Goal: Communication & Community: Answer question/provide support

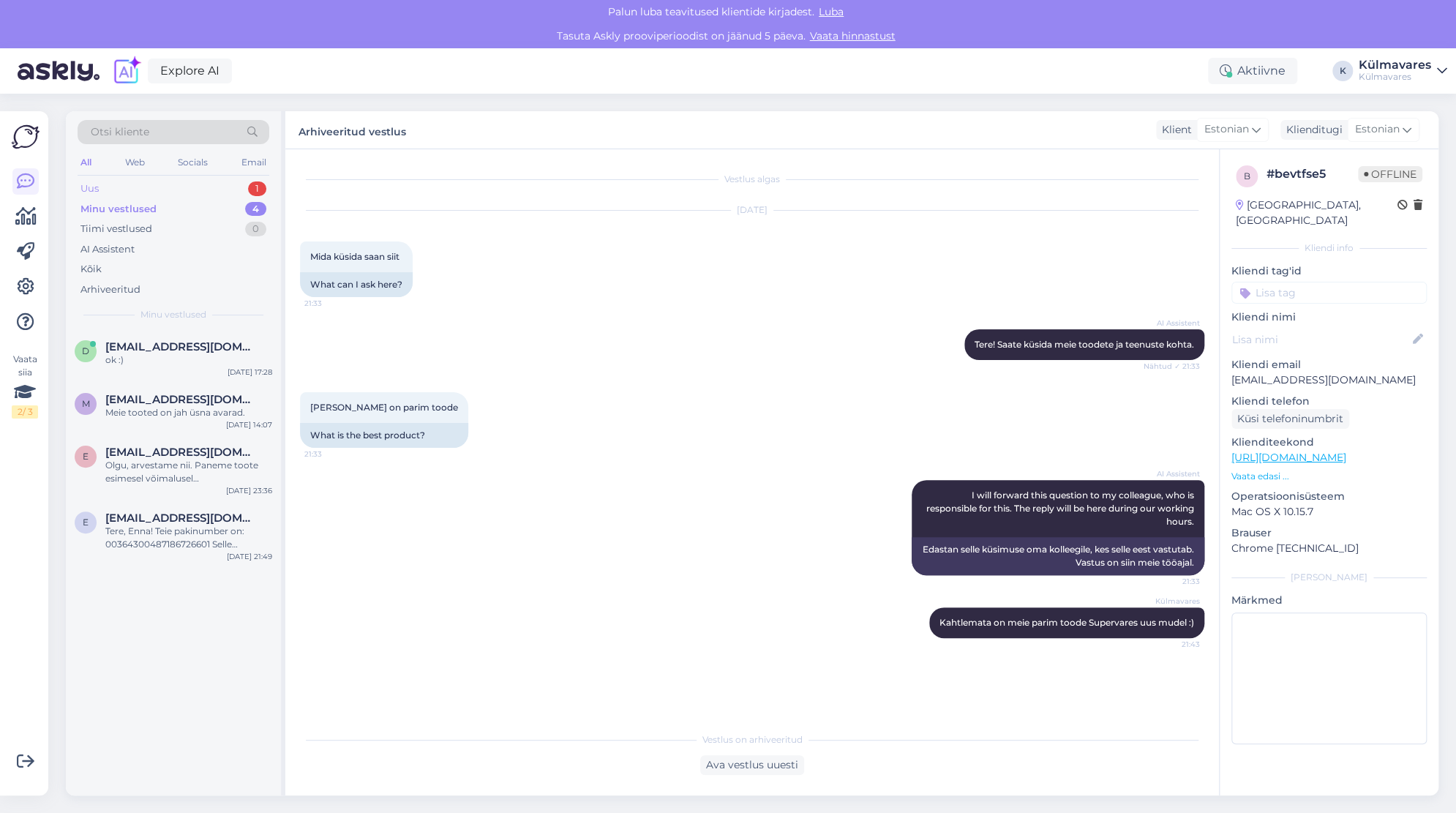
click at [164, 184] on div "Uus 1" at bounding box center [173, 188] width 191 height 20
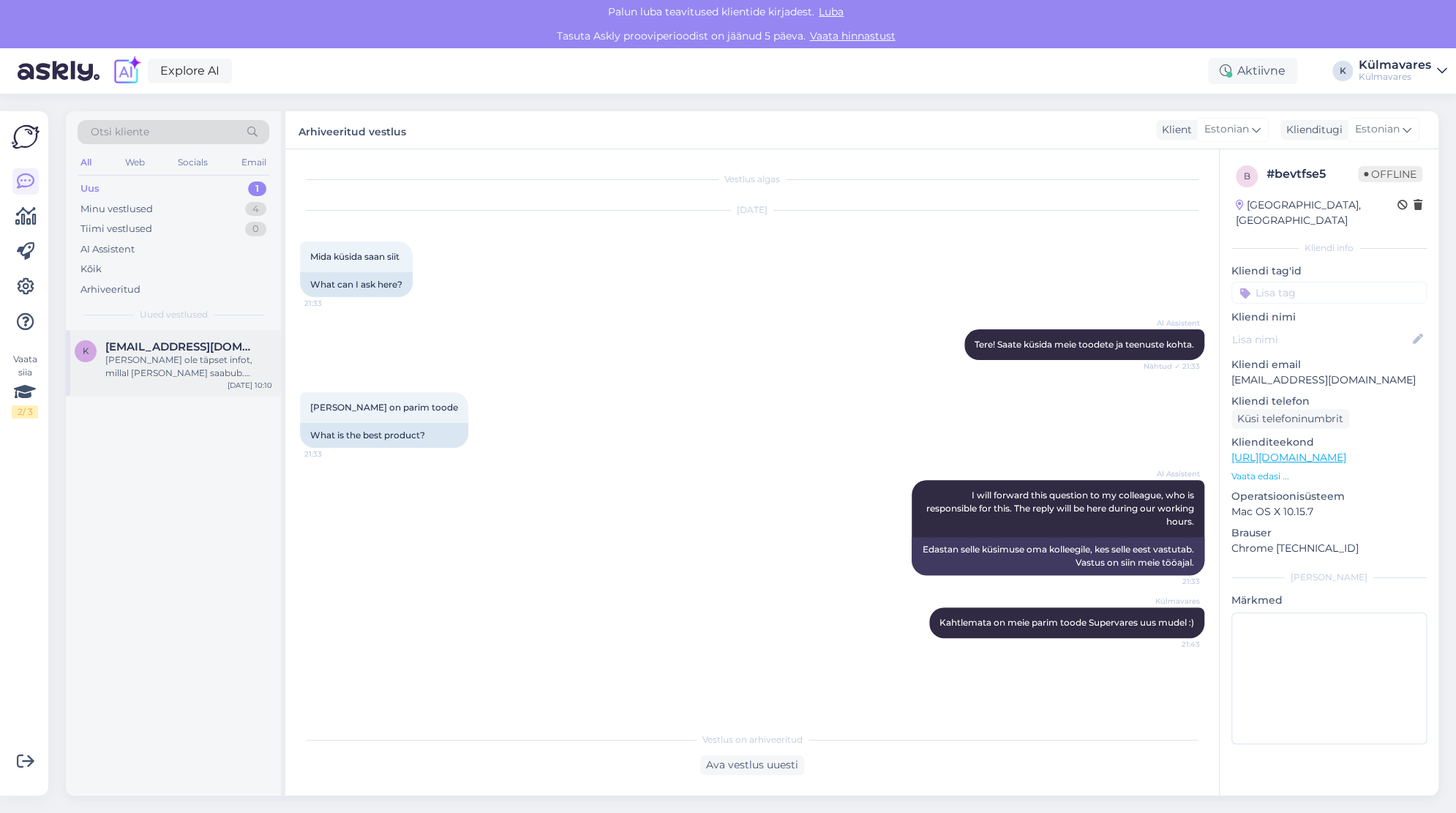
click at [187, 366] on div "[PERSON_NAME] ole täpset infot, millal [PERSON_NAME] saabub. Teavituse tellimin…" at bounding box center [189, 366] width 167 height 26
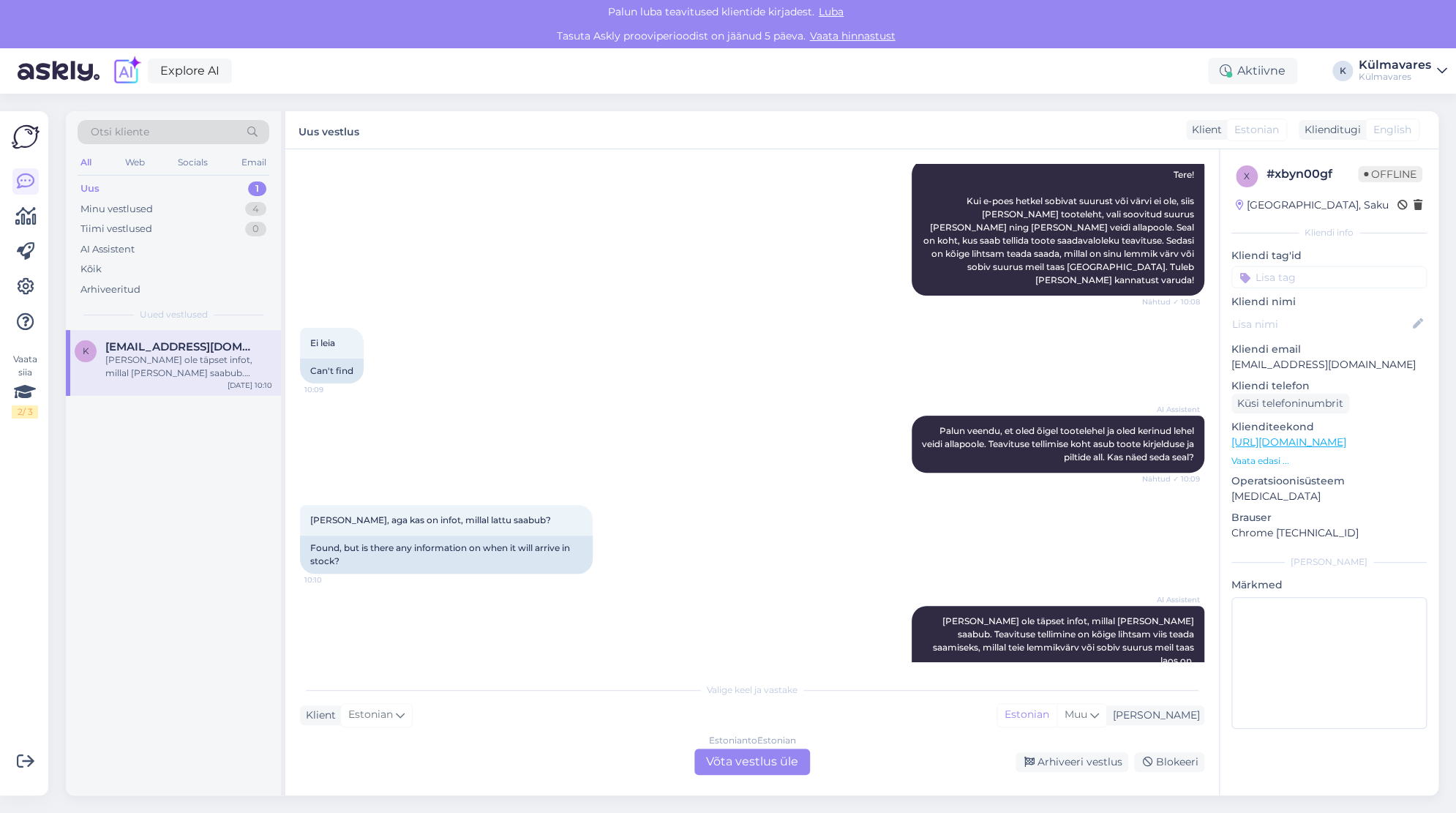
scroll to position [174, 0]
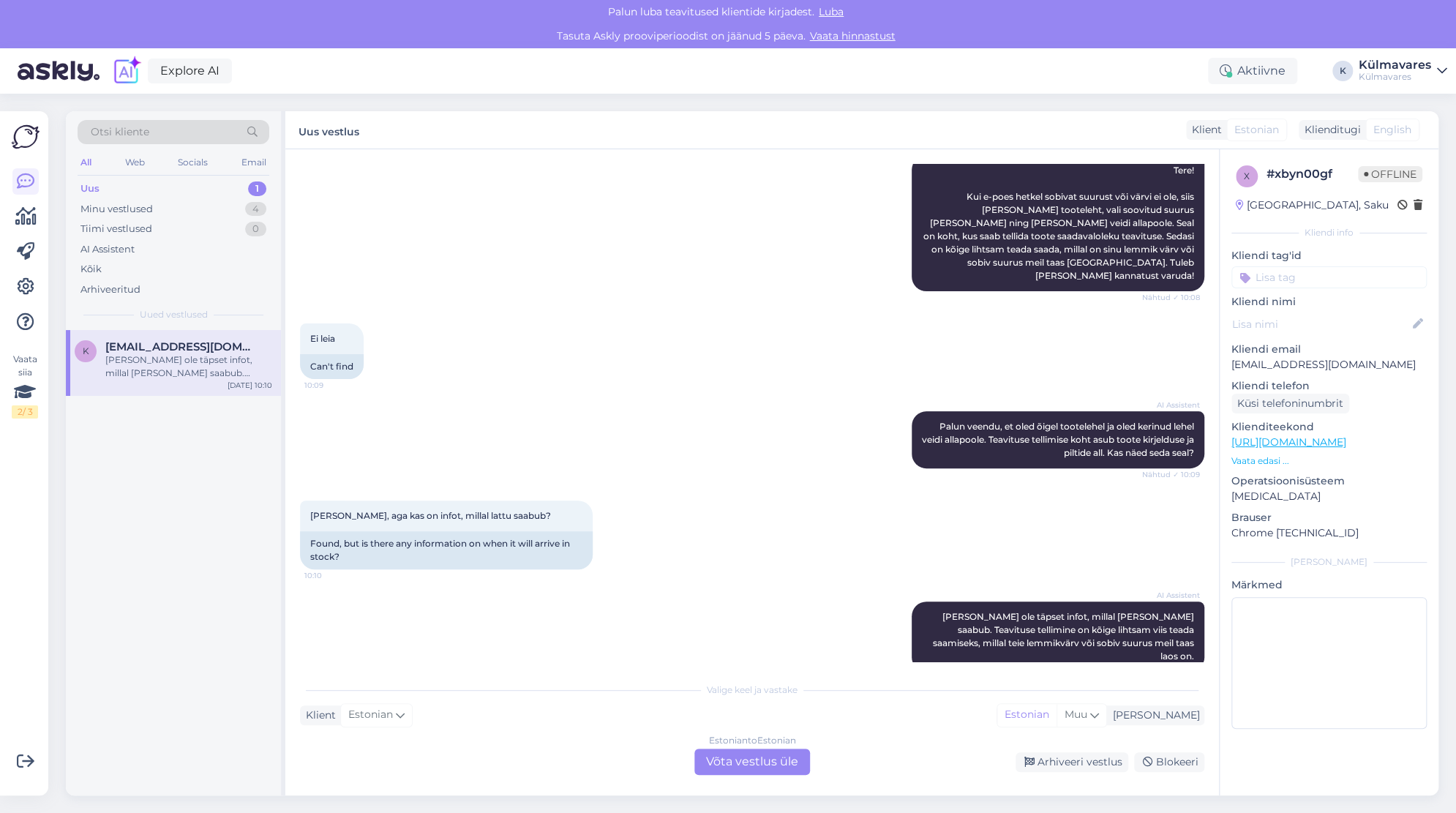
click at [775, 760] on div "Estonian to Estonian Võta vestlus üle" at bounding box center [752, 761] width 115 height 26
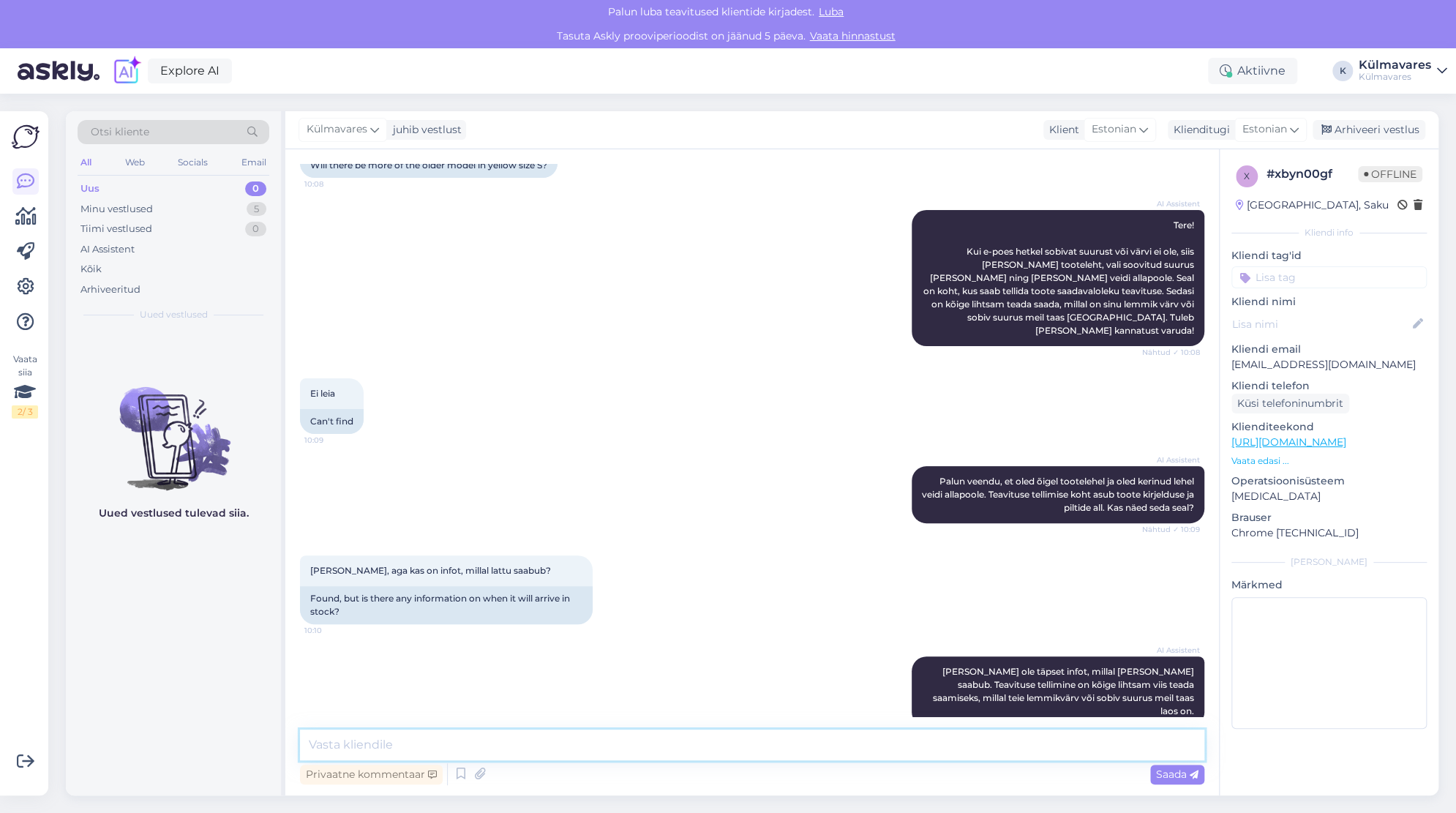
click at [541, 746] on textarea at bounding box center [752, 745] width 905 height 31
click at [339, 744] on textarea "Tere! [PERSON_NAME] Supervaresed on uuesti saadaval" at bounding box center [752, 745] width 905 height 31
click at [714, 744] on textarea "Tere! Täpsustasin asja ja kollased Supervaresed on uuesti saadaval" at bounding box center [752, 745] width 905 height 31
type textarea "Tere! Täpsustasin asja ja kollased Supervaresed on uuesti saadaval detsembri es…"
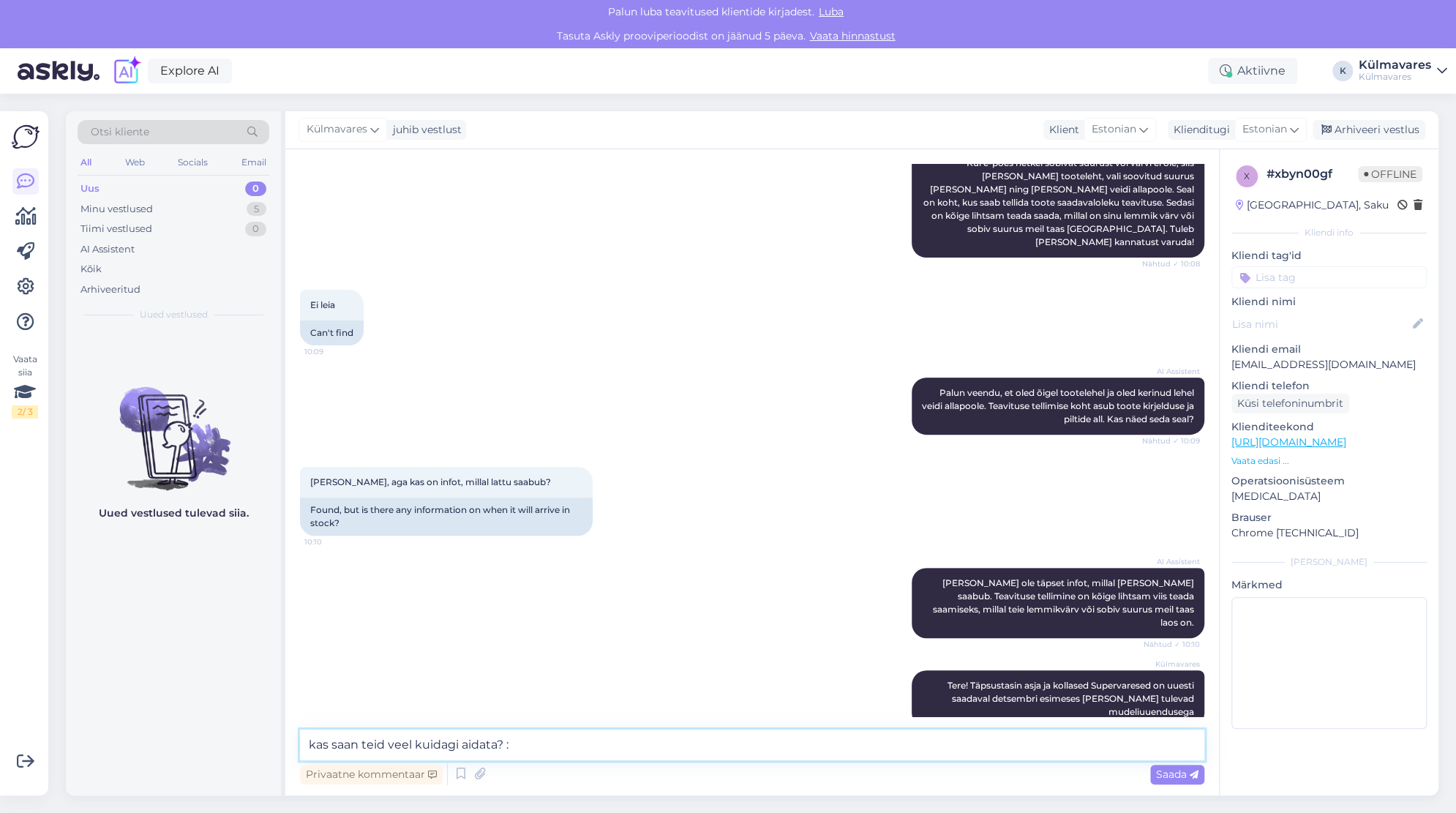
type textarea "kas saan teid veel kuidagi aidata? :)"
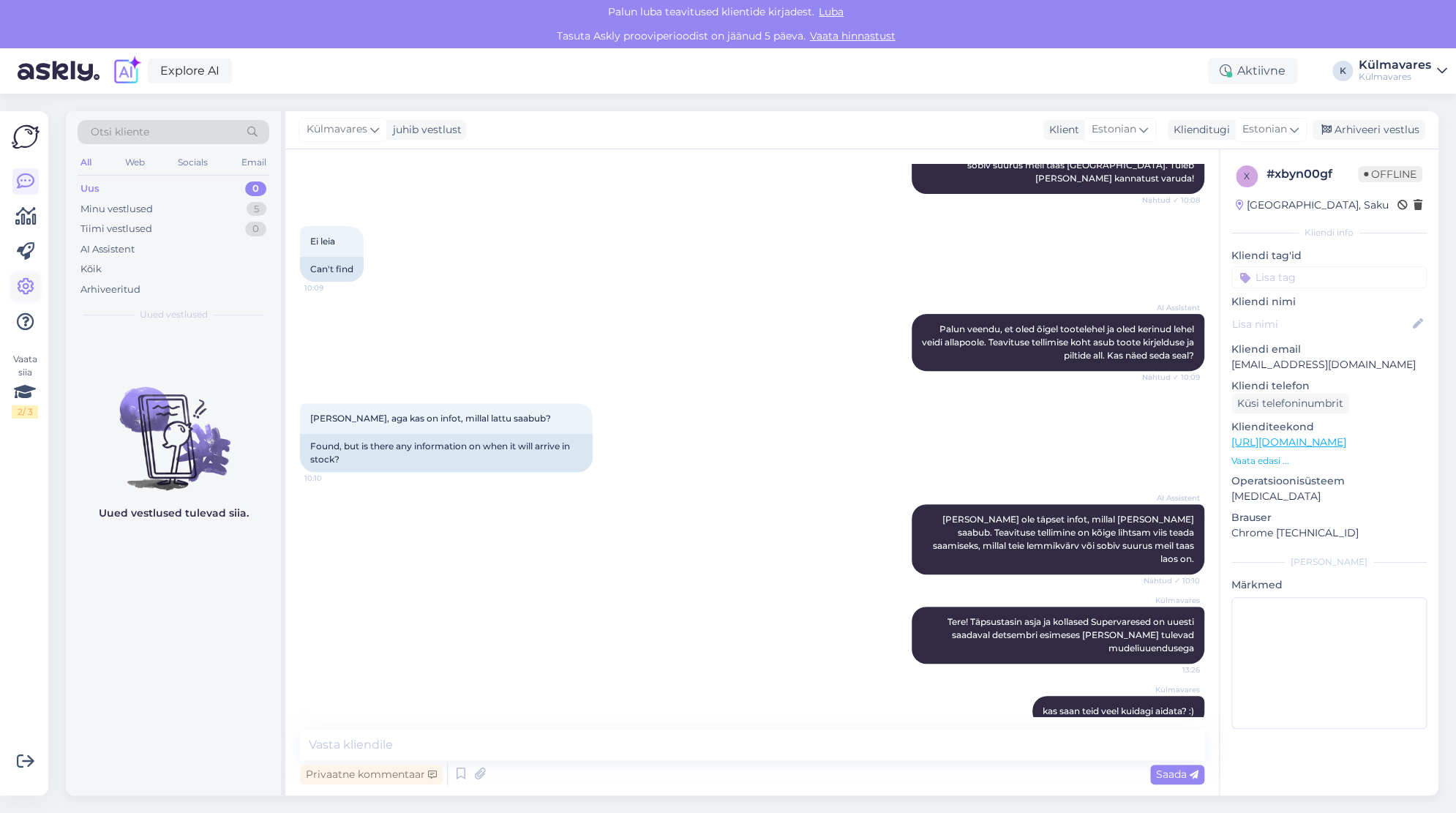
click at [12, 280] on link at bounding box center [25, 287] width 26 height 26
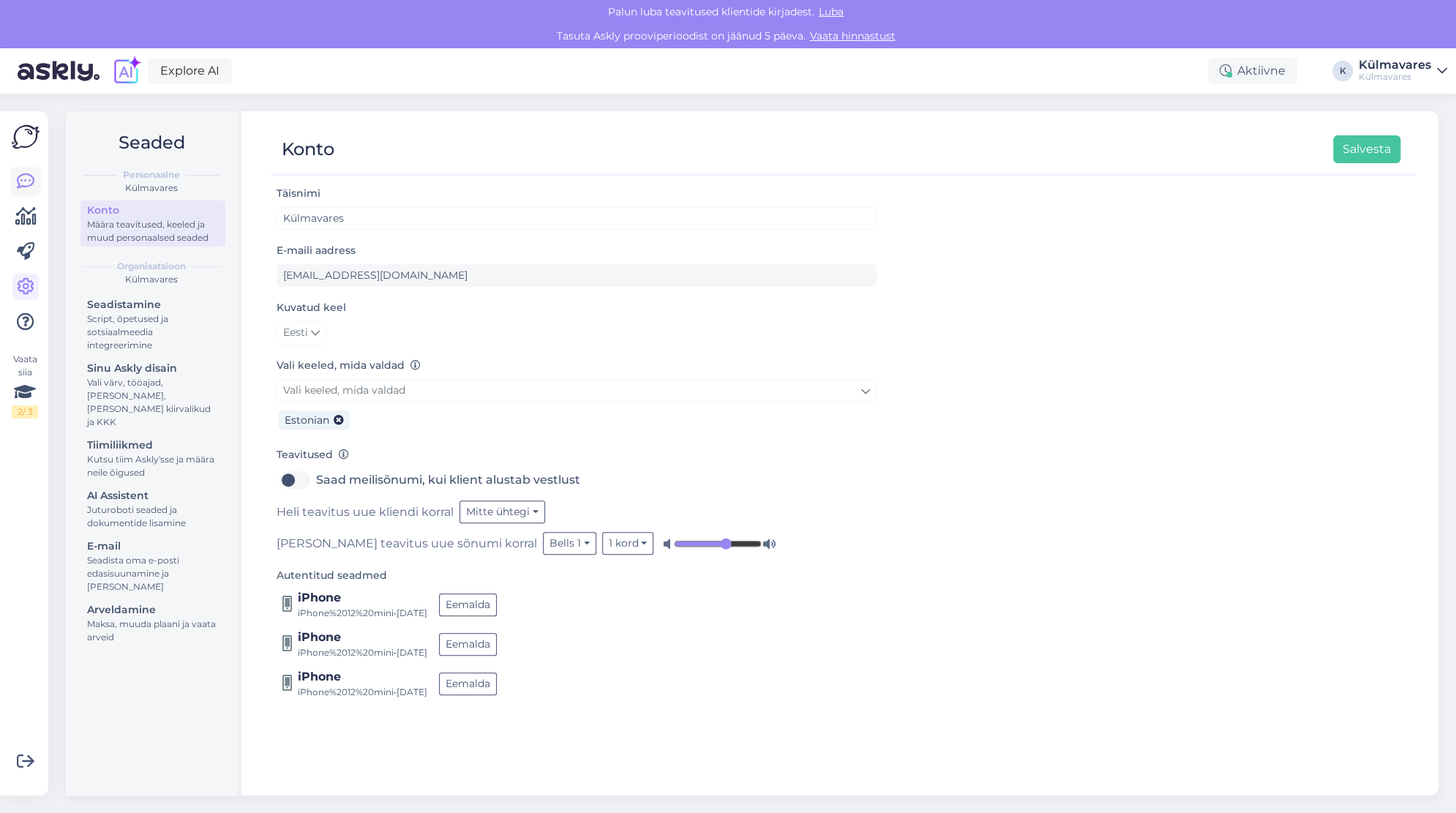
click at [26, 190] on icon at bounding box center [25, 182] width 17 height 17
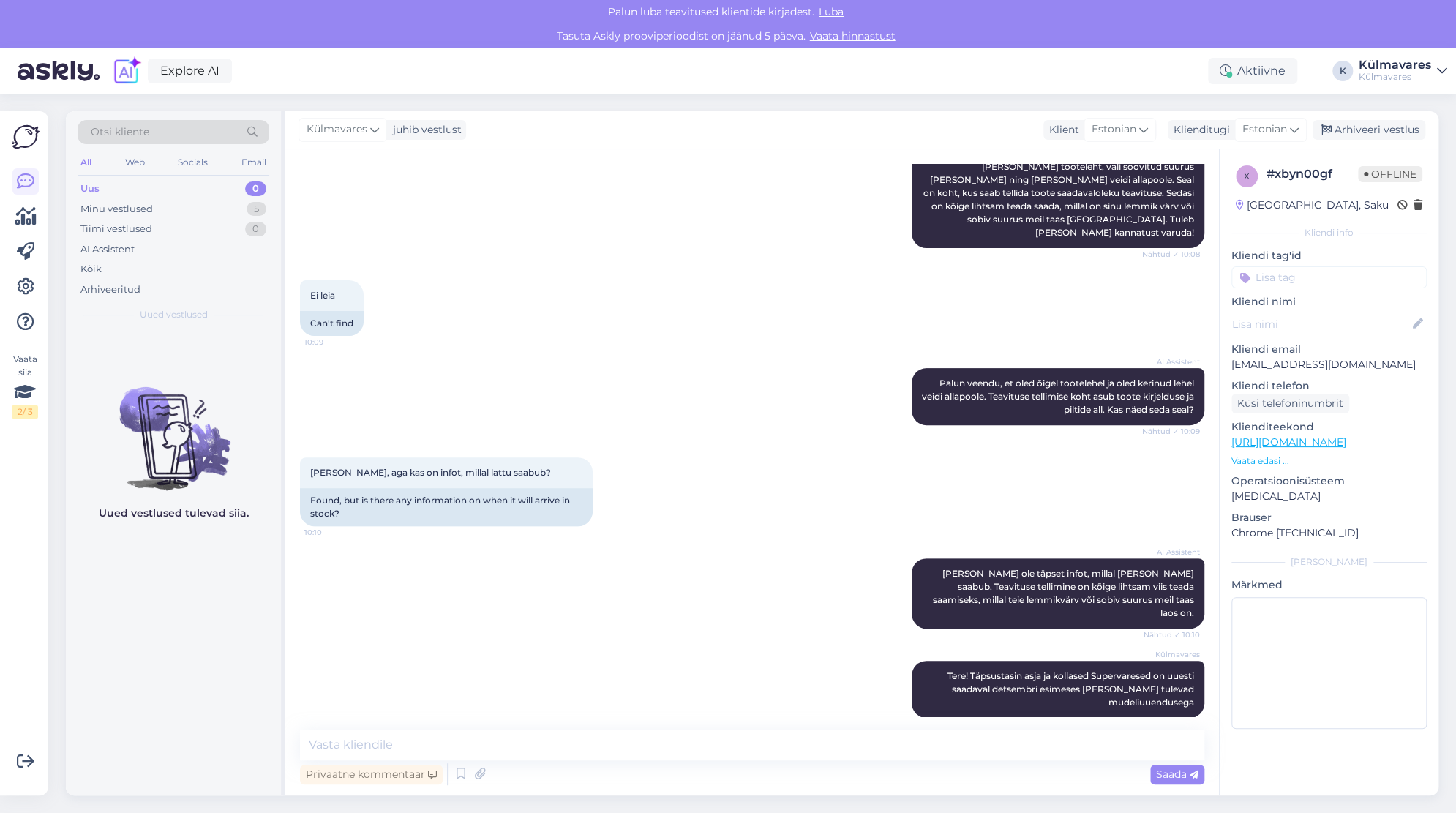
scroll to position [219, 0]
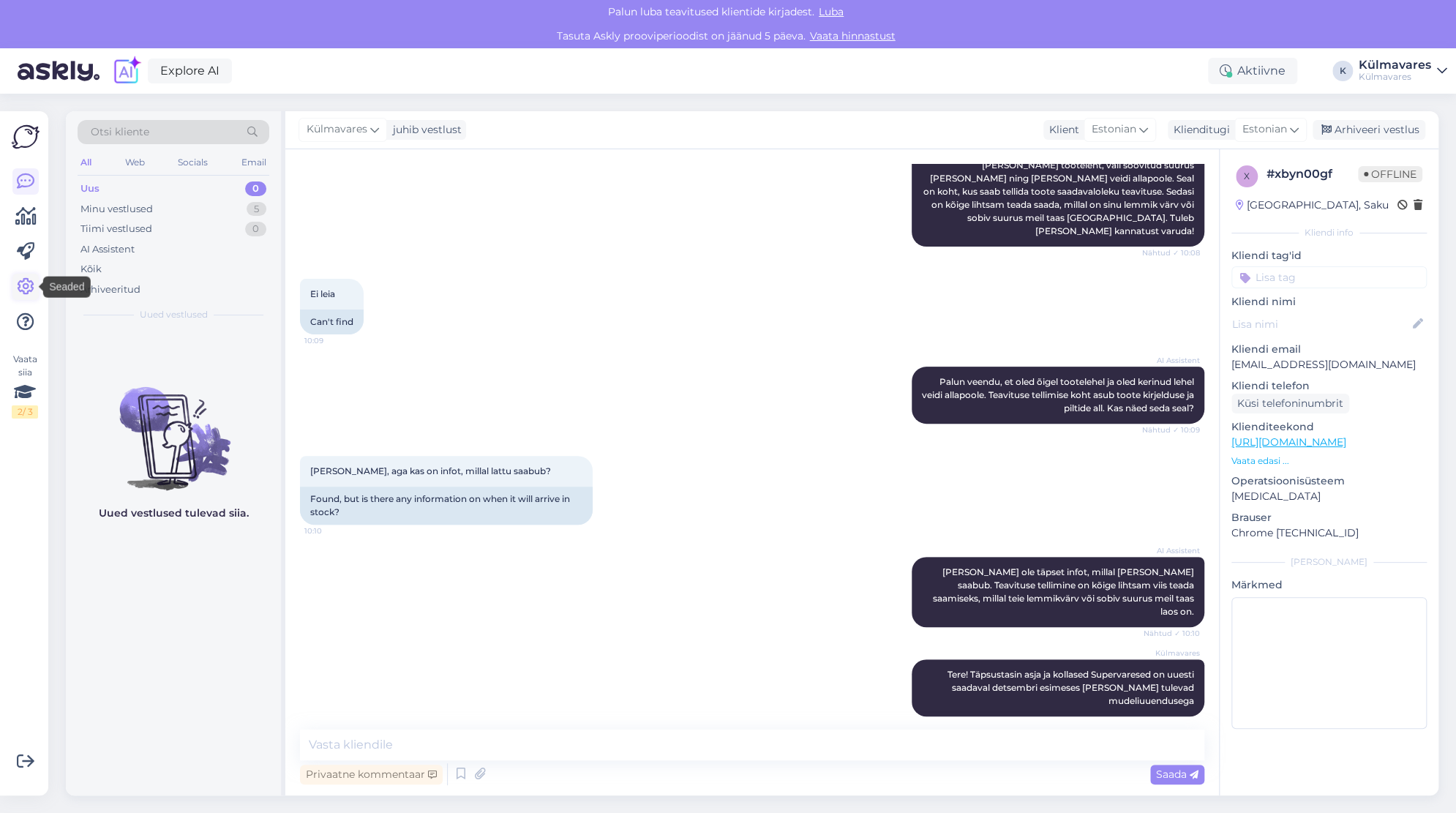
click at [22, 286] on icon at bounding box center [25, 287] width 17 height 17
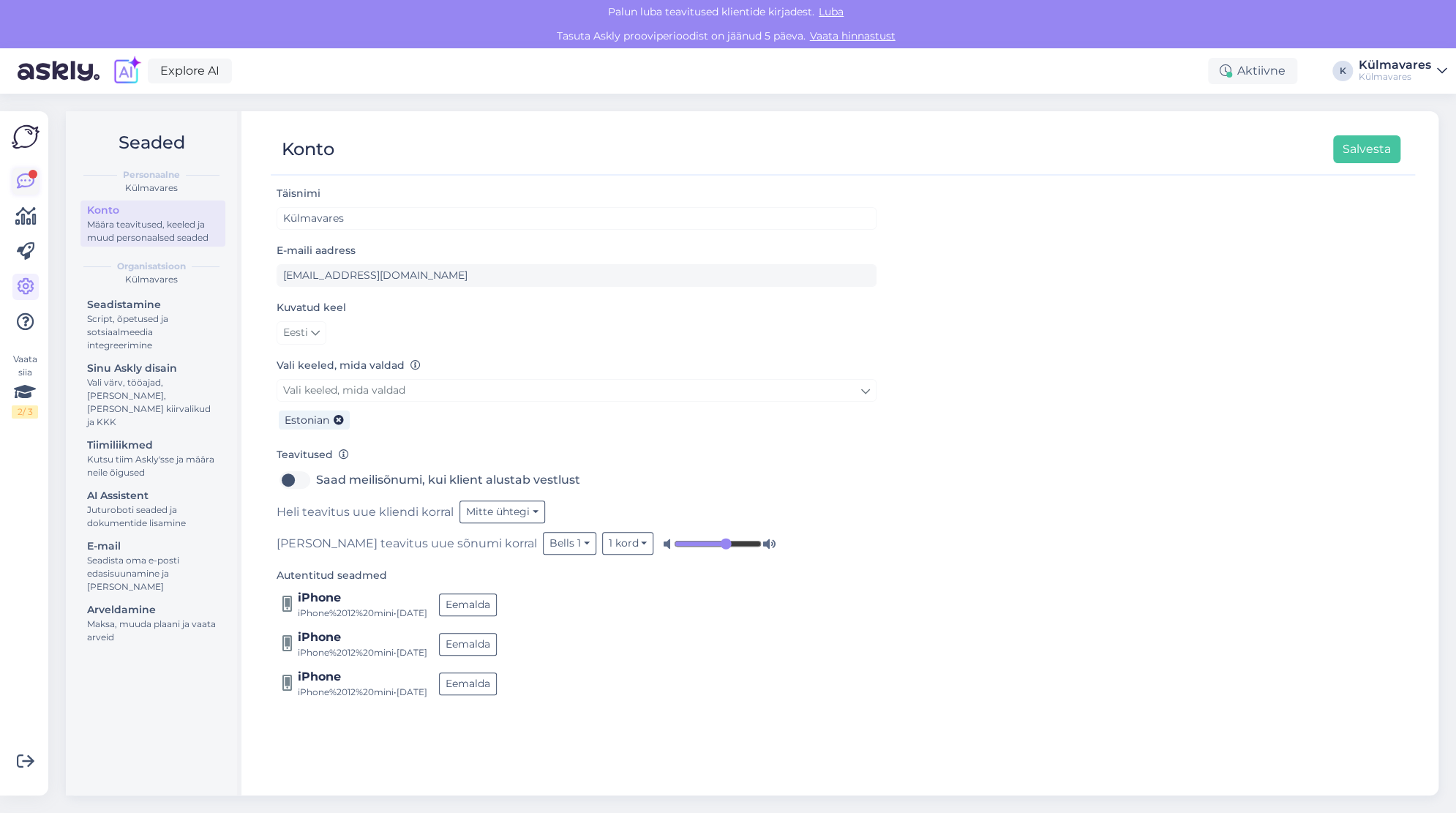
click at [28, 185] on icon at bounding box center [25, 182] width 17 height 17
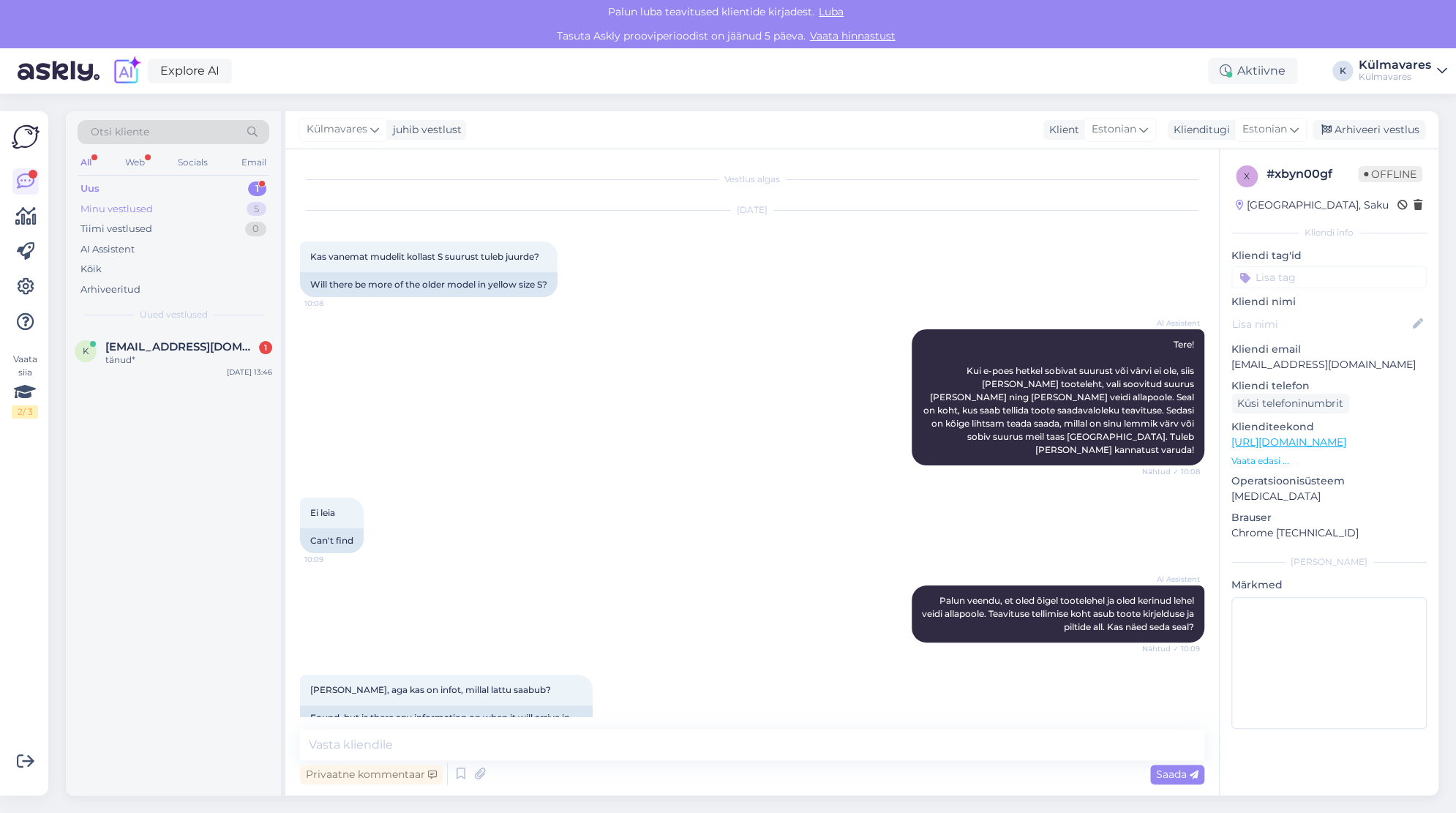
scroll to position [272, 0]
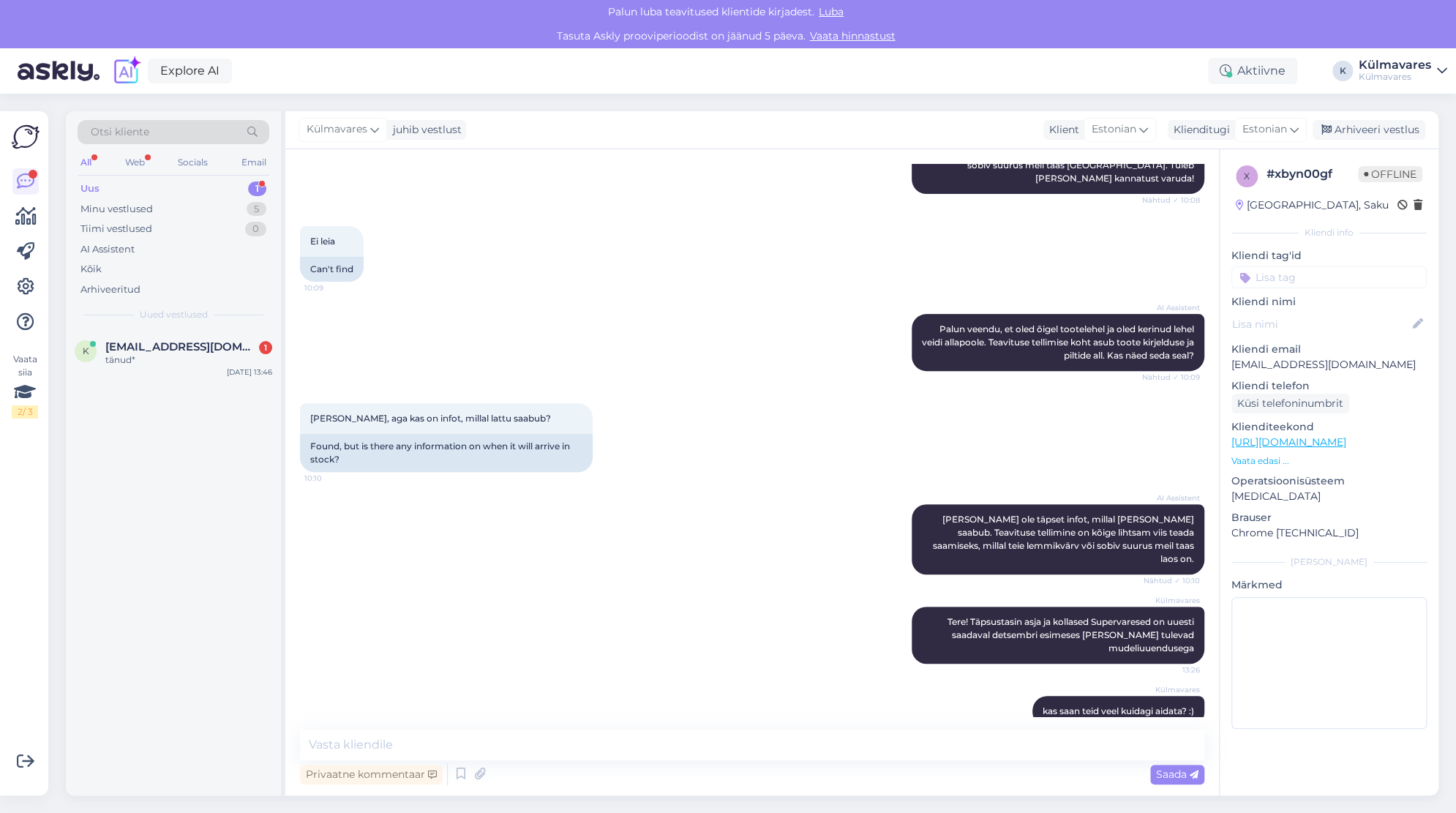
click at [131, 186] on div "Uus 1" at bounding box center [173, 188] width 191 height 20
click at [123, 362] on div "tänud*" at bounding box center [189, 359] width 167 height 13
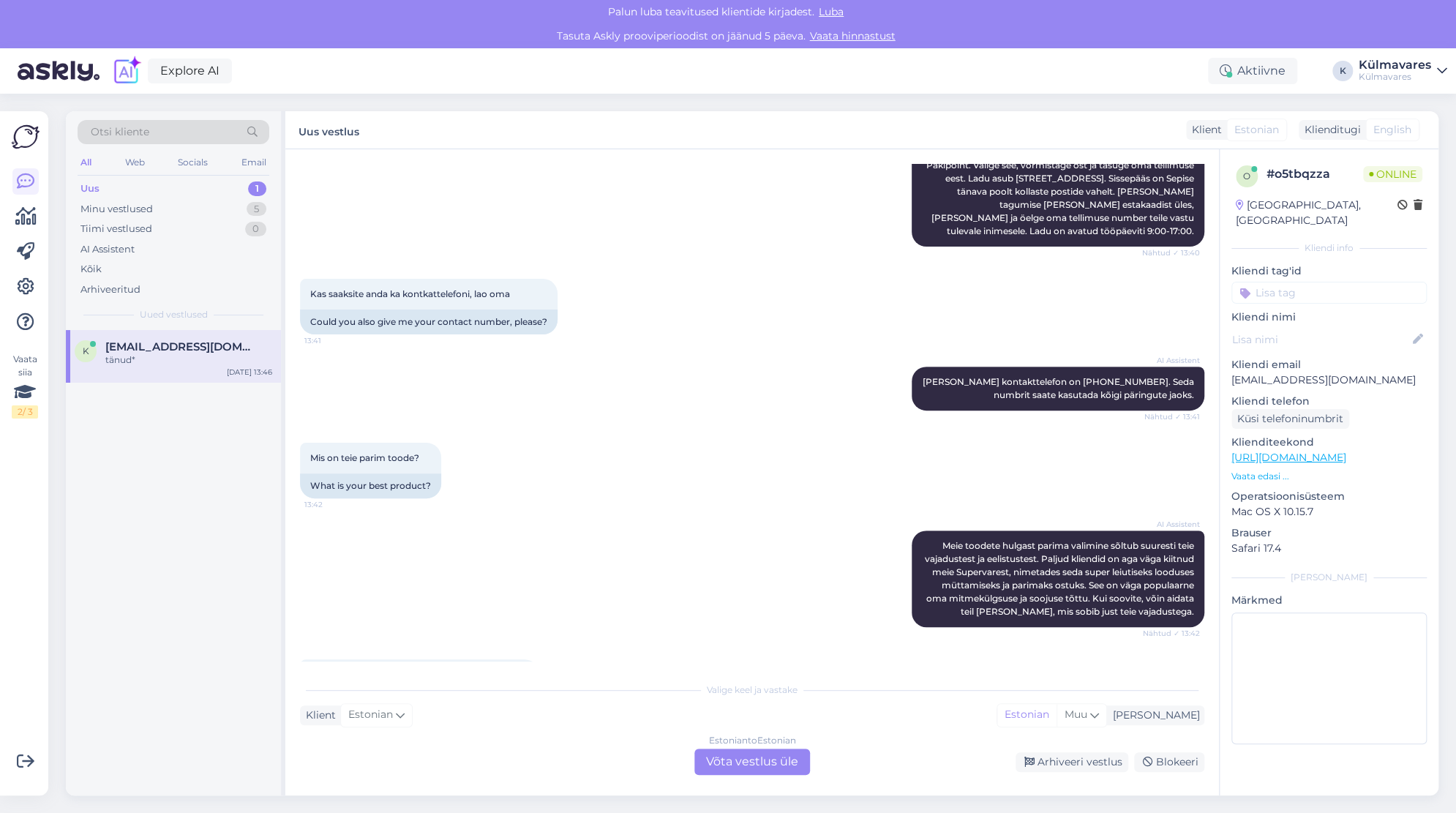
scroll to position [1087, 0]
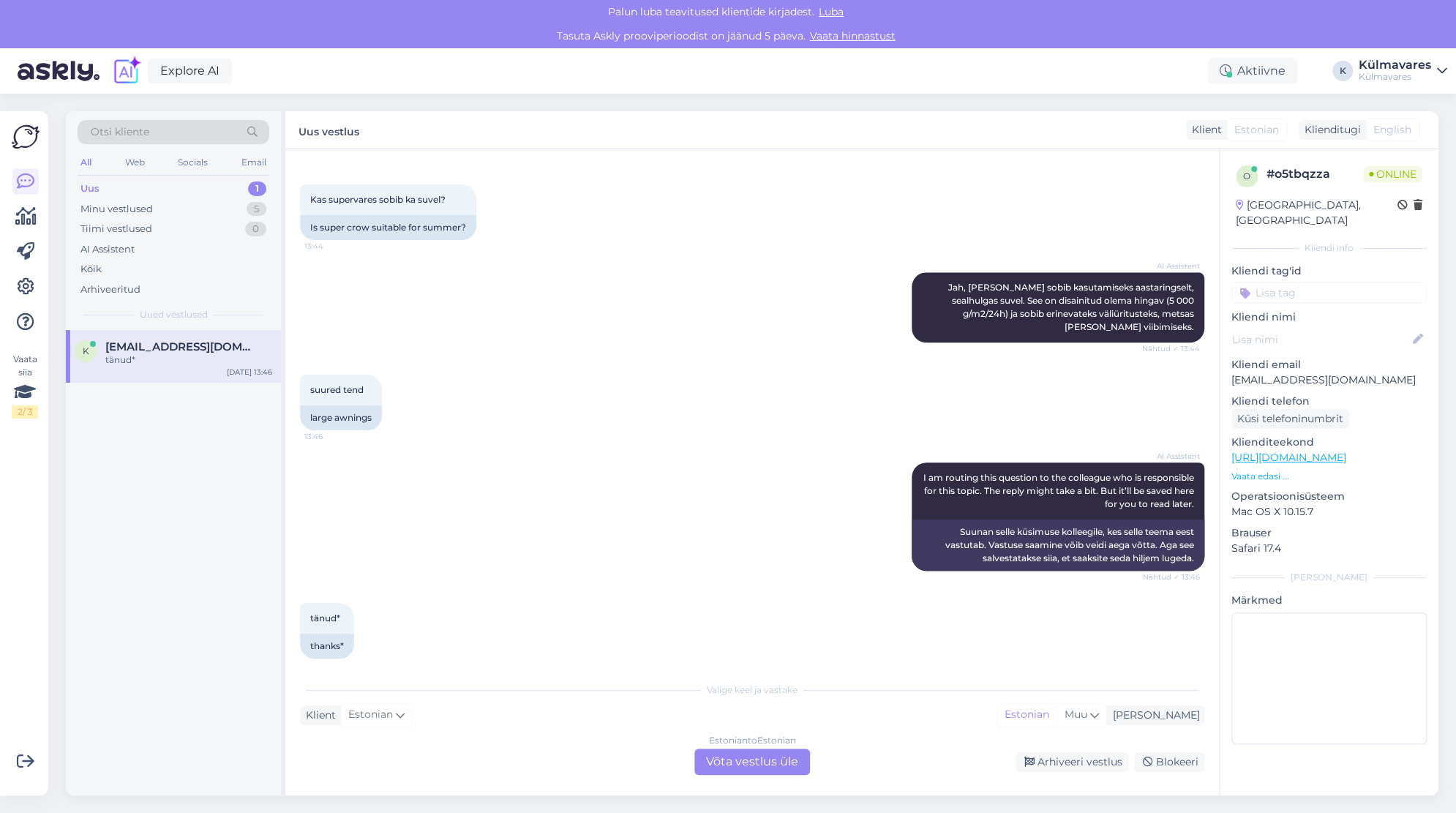
click at [774, 766] on div "Estonian to Estonian Võta vestlus üle" at bounding box center [752, 761] width 115 height 26
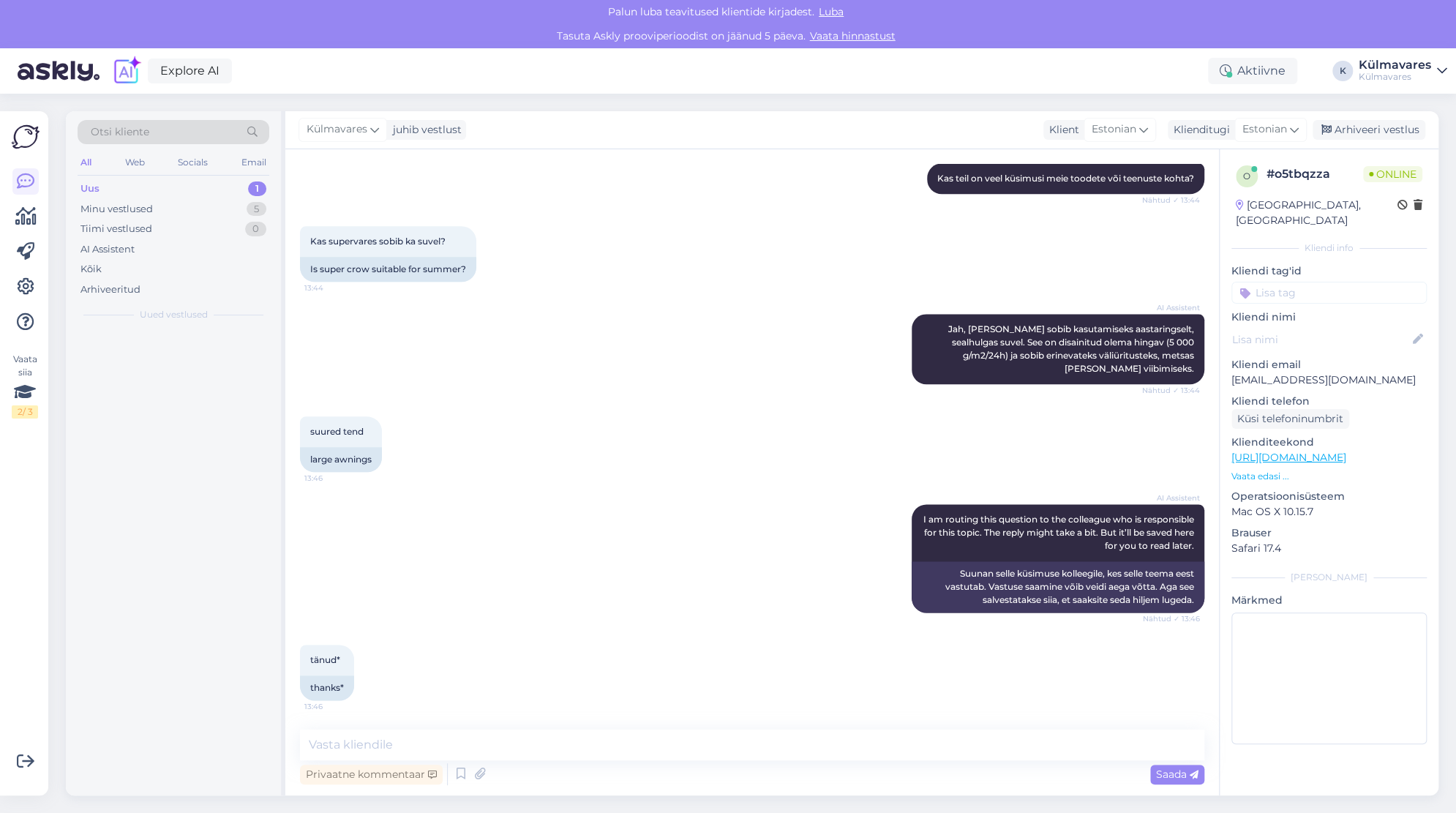
scroll to position [1032, 0]
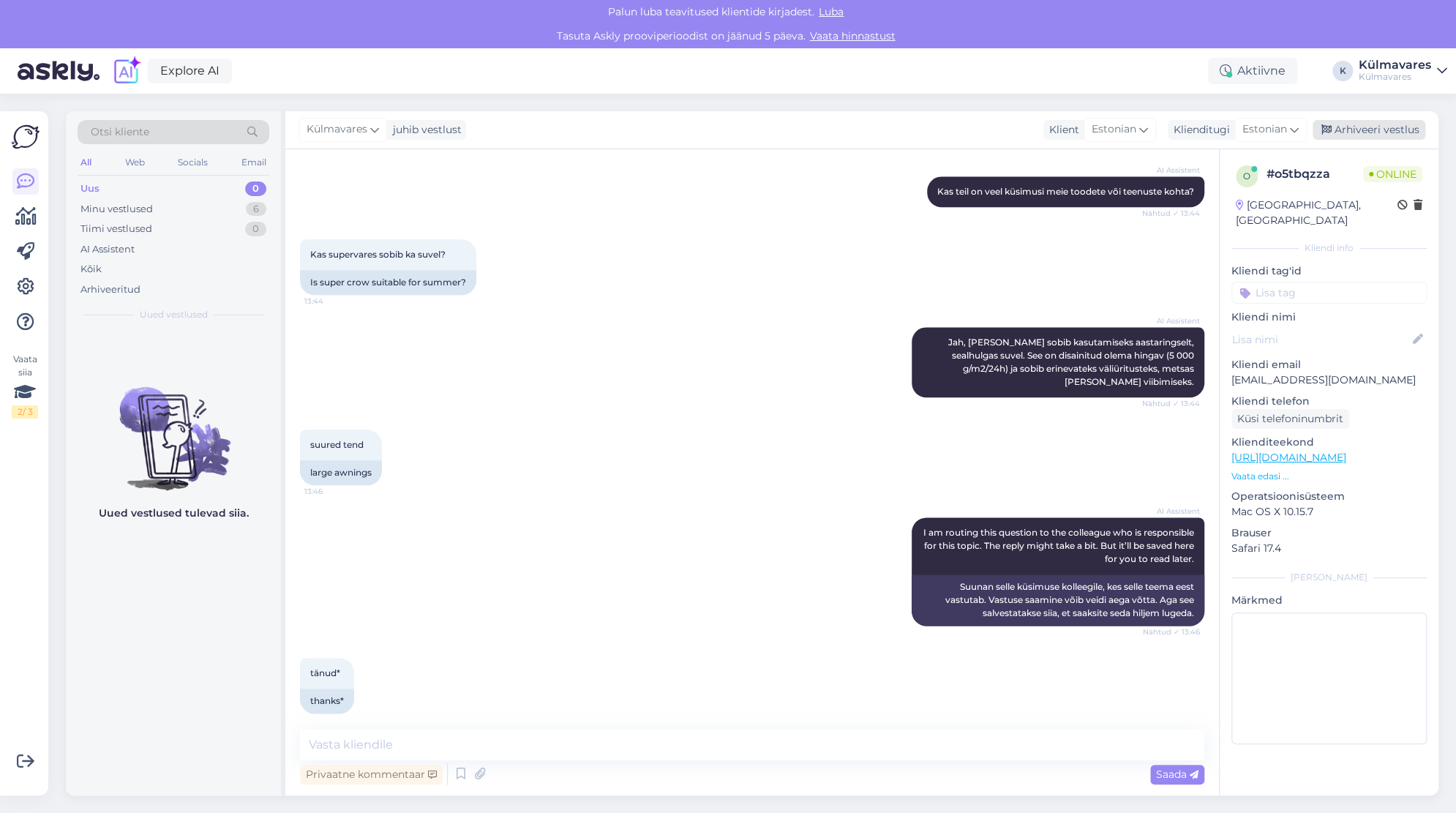
click at [1383, 129] on div "Arhiveeri vestlus" at bounding box center [1369, 129] width 113 height 20
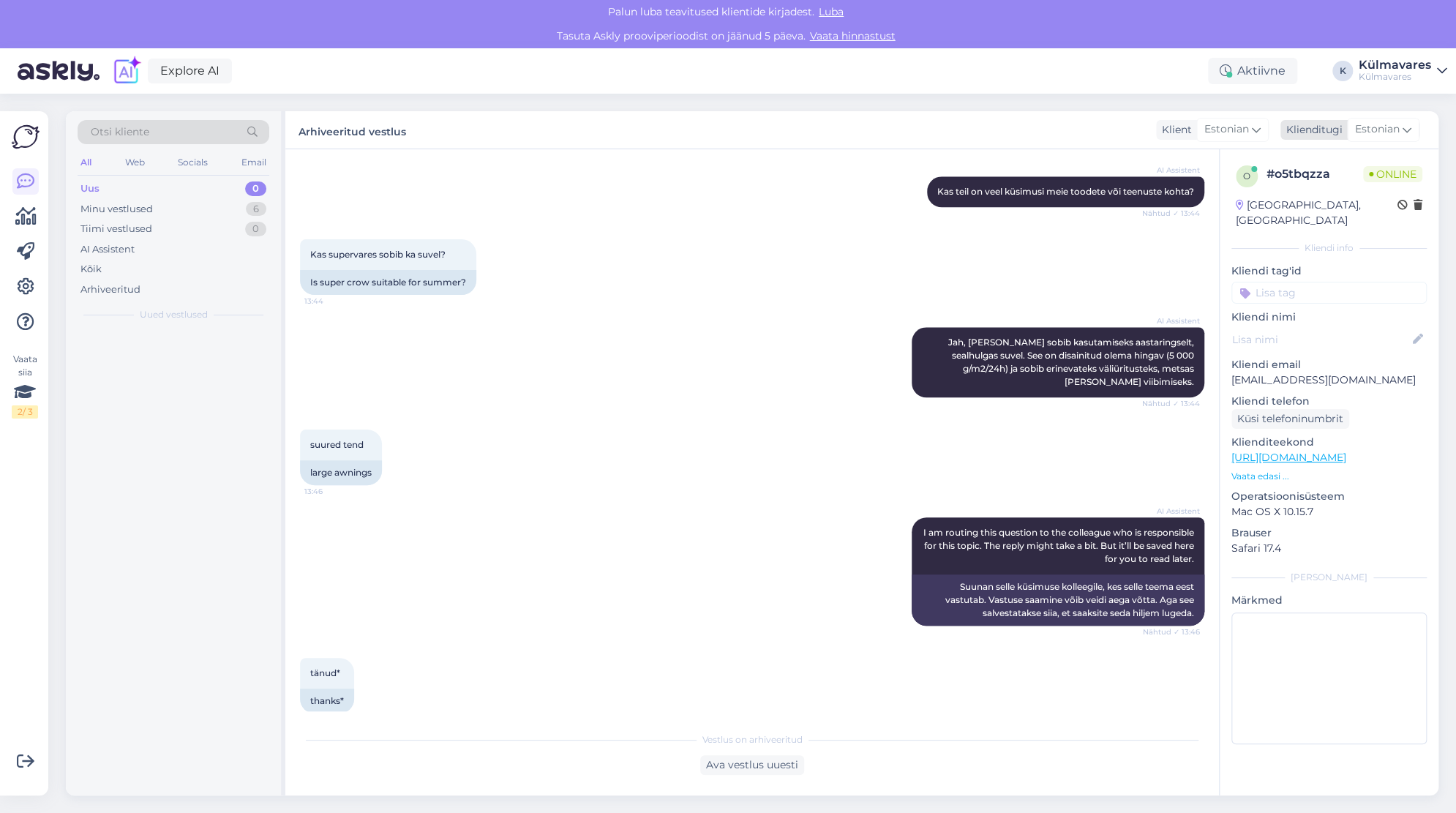
scroll to position [1038, 0]
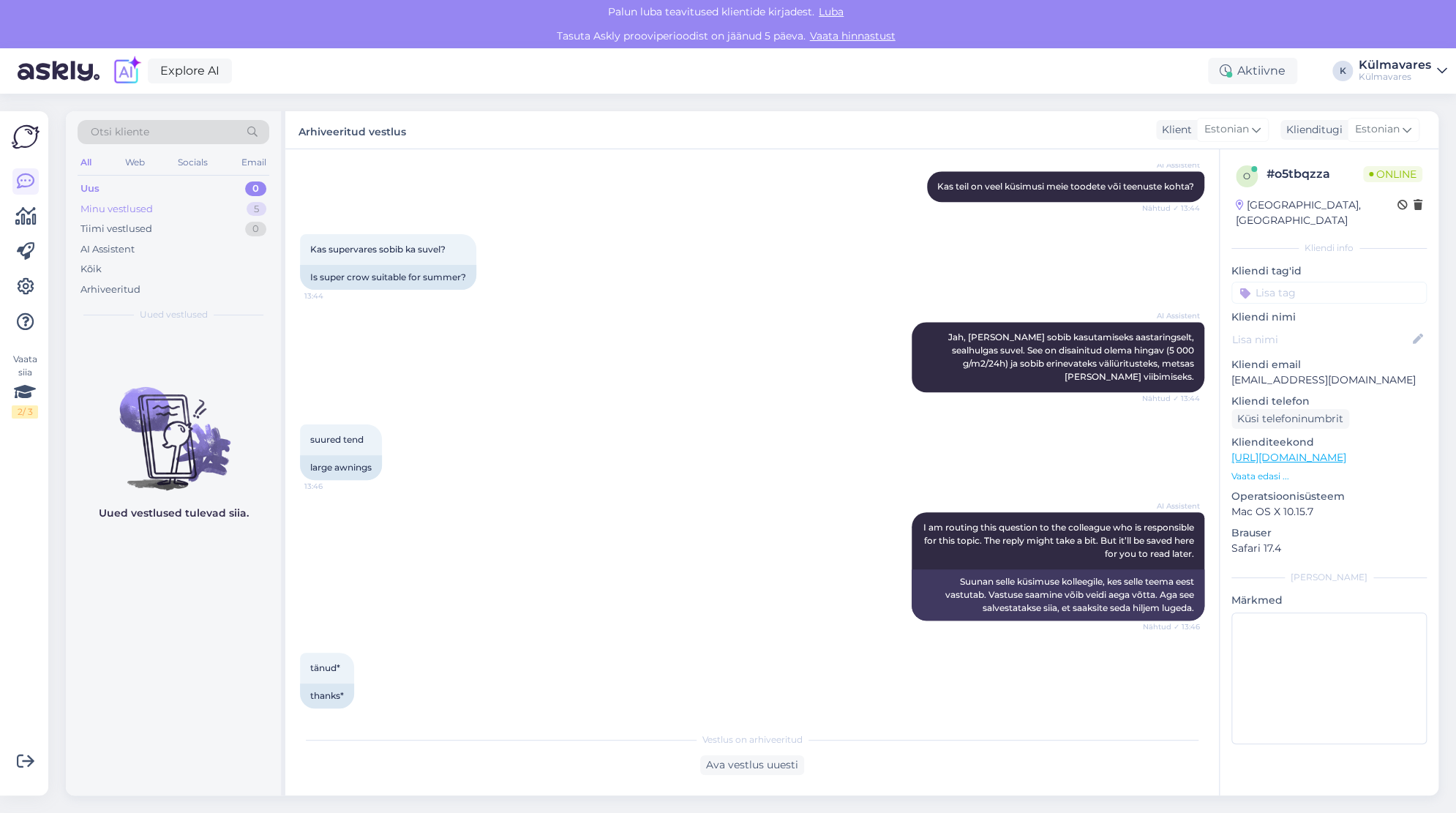
click at [142, 210] on div "Minu vestlused" at bounding box center [116, 209] width 73 height 15
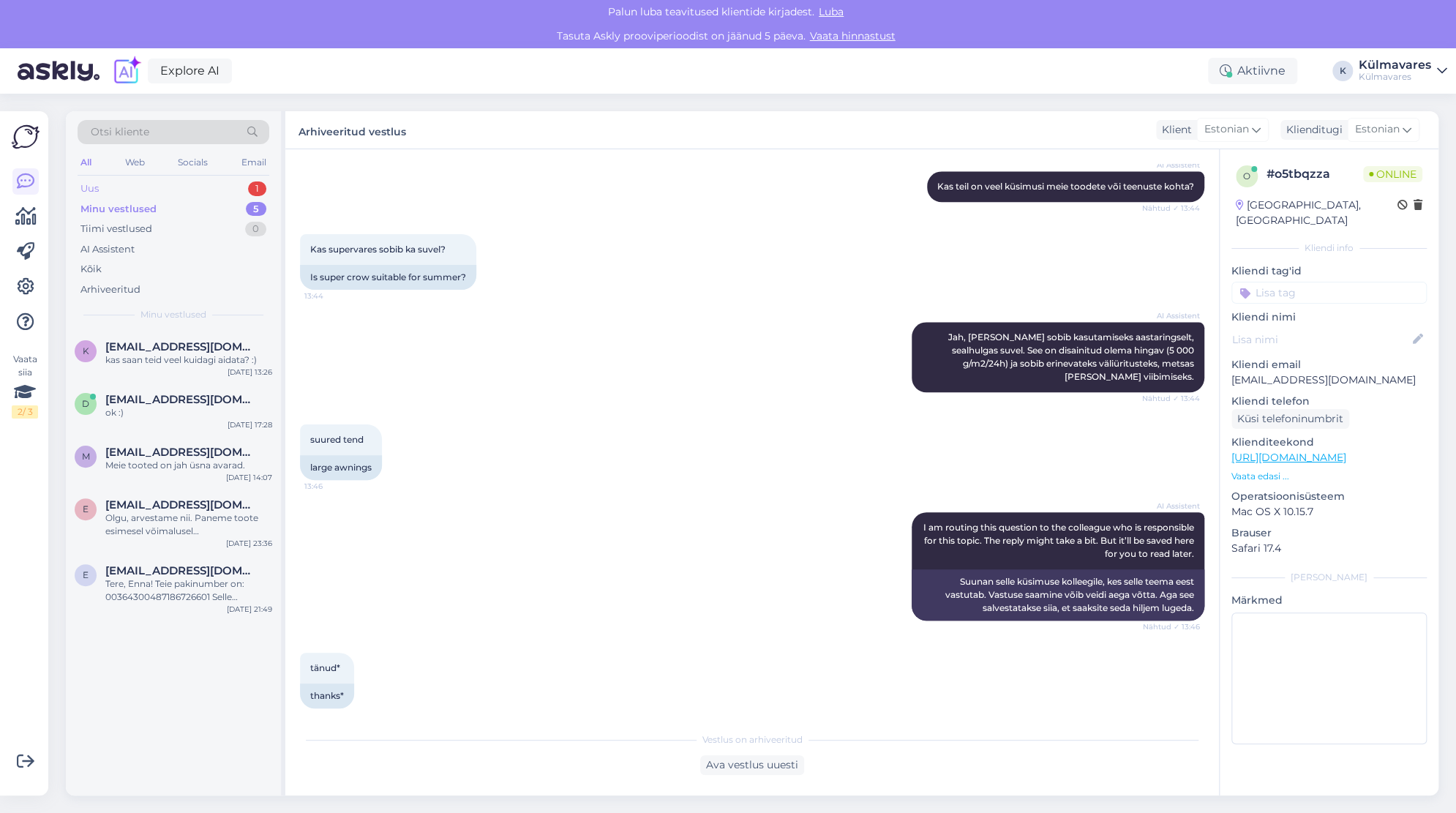
click at [185, 191] on div "Uus 1" at bounding box center [173, 188] width 191 height 20
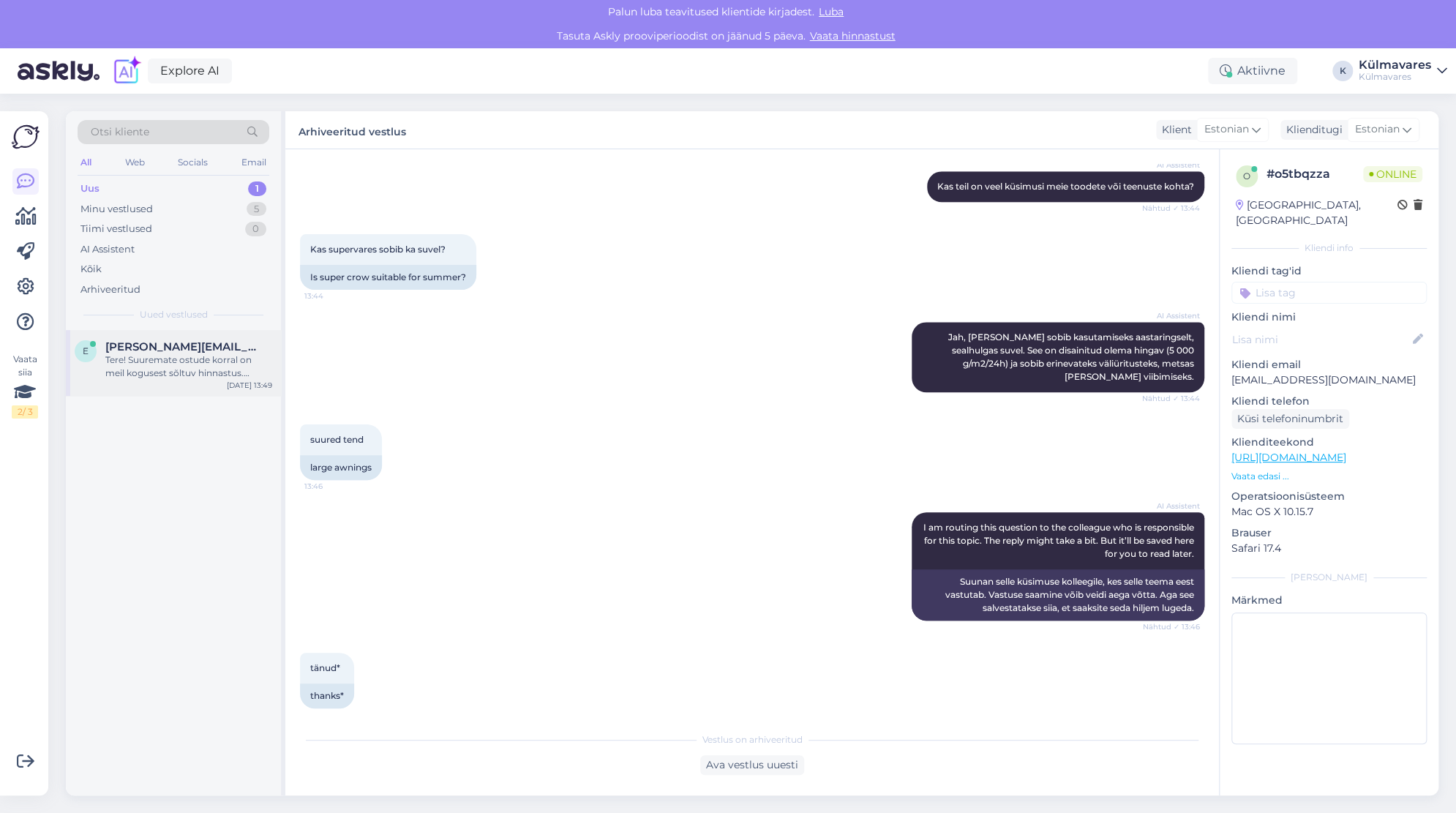
click at [158, 362] on div "Tere! Suuremate ostude korral on meil kogusest sõltuv hinnastus. Personaalse hi…" at bounding box center [189, 366] width 167 height 26
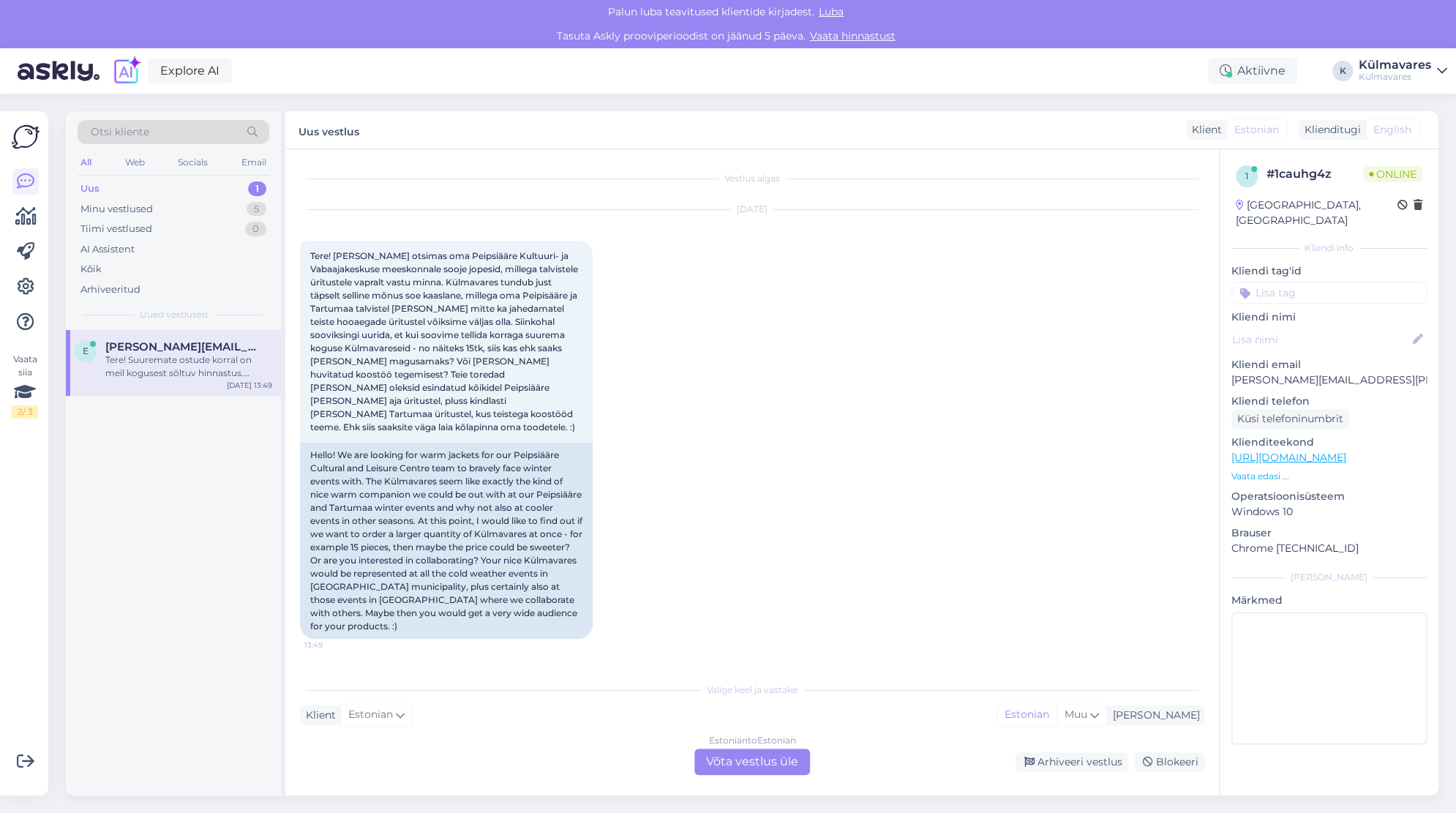
scroll to position [0, 0]
click at [141, 208] on div "Minu vestlused" at bounding box center [116, 209] width 73 height 15
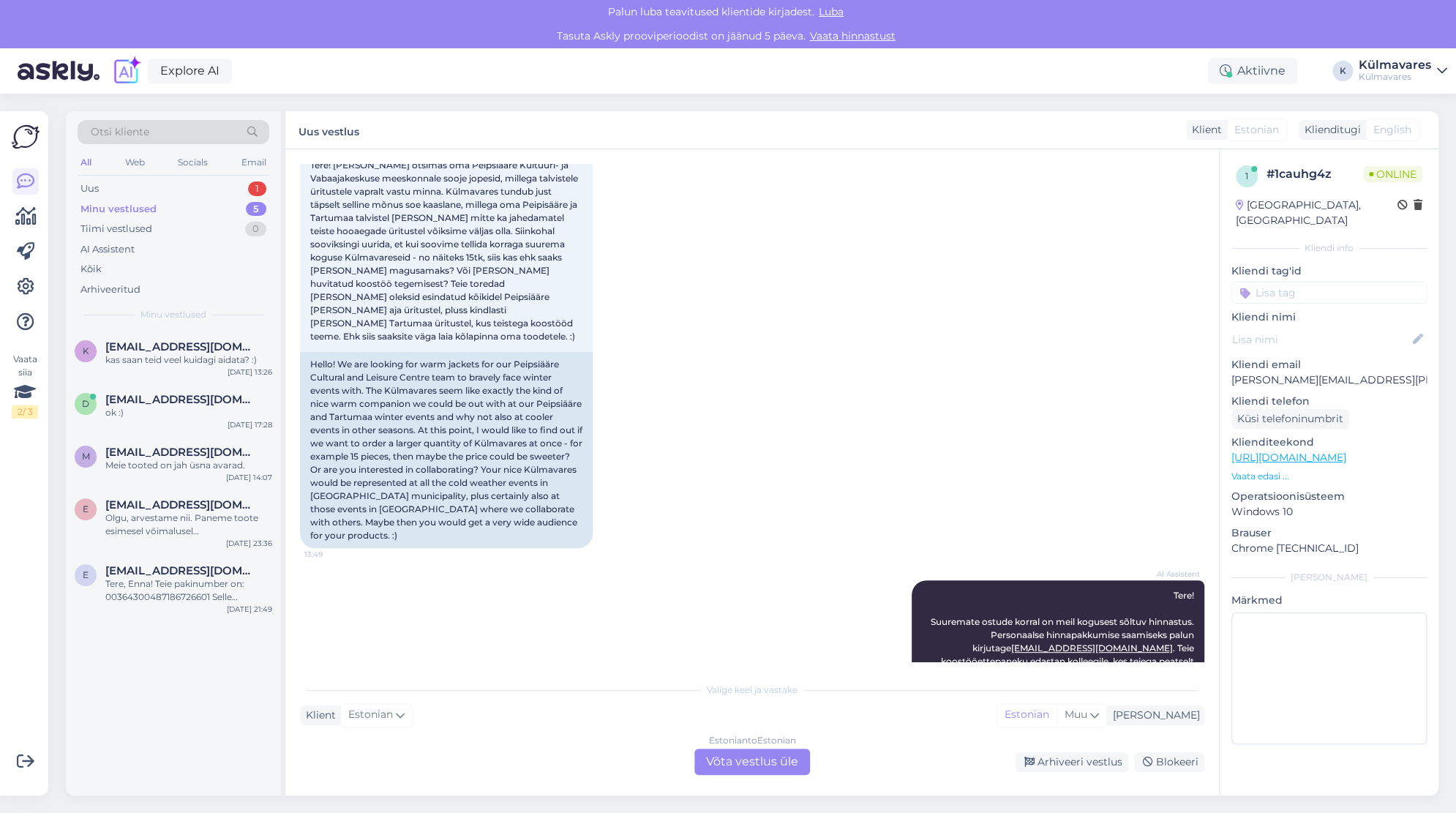
scroll to position [96, 0]
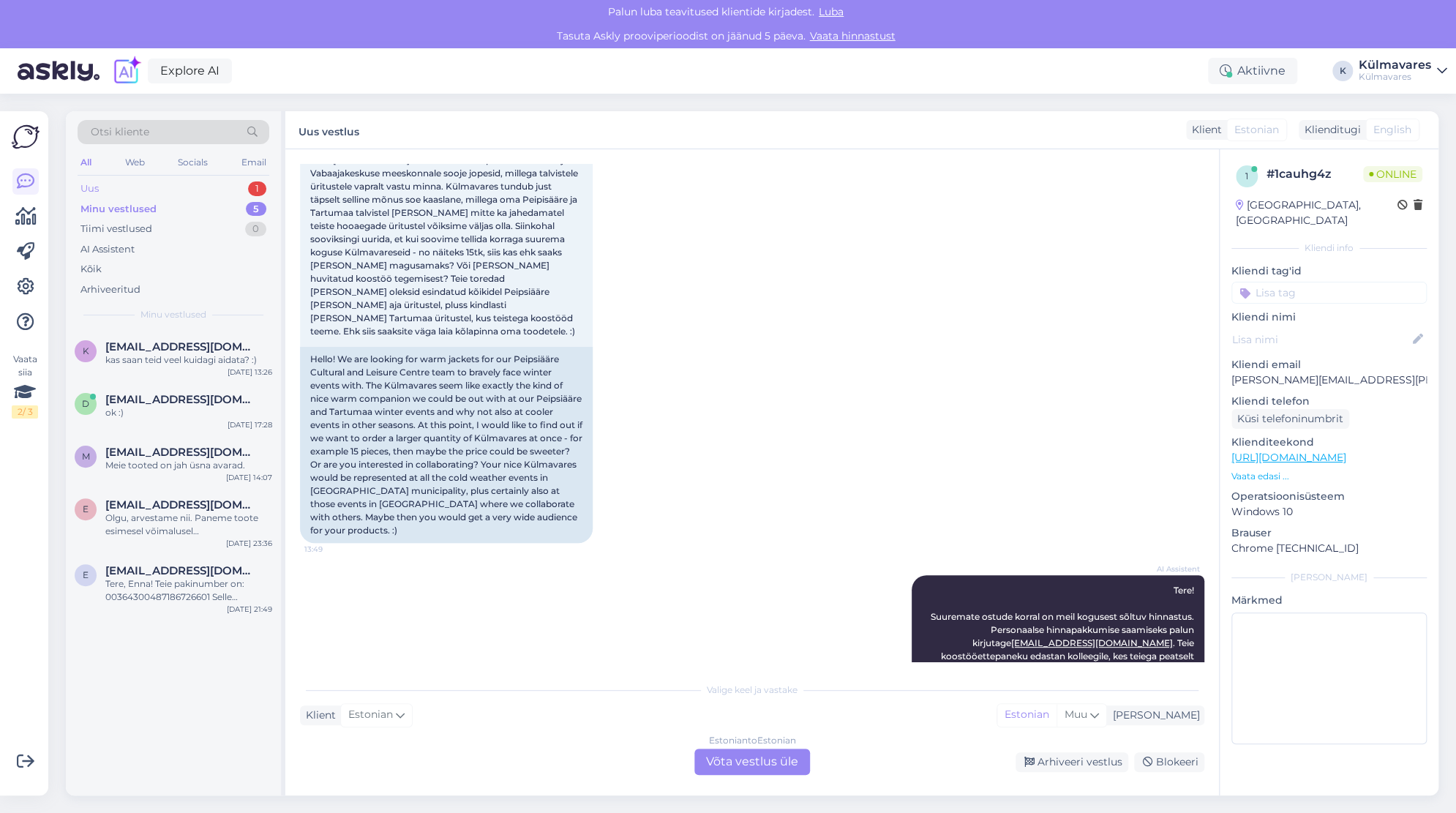
click at [117, 187] on div "Uus 1" at bounding box center [173, 188] width 191 height 20
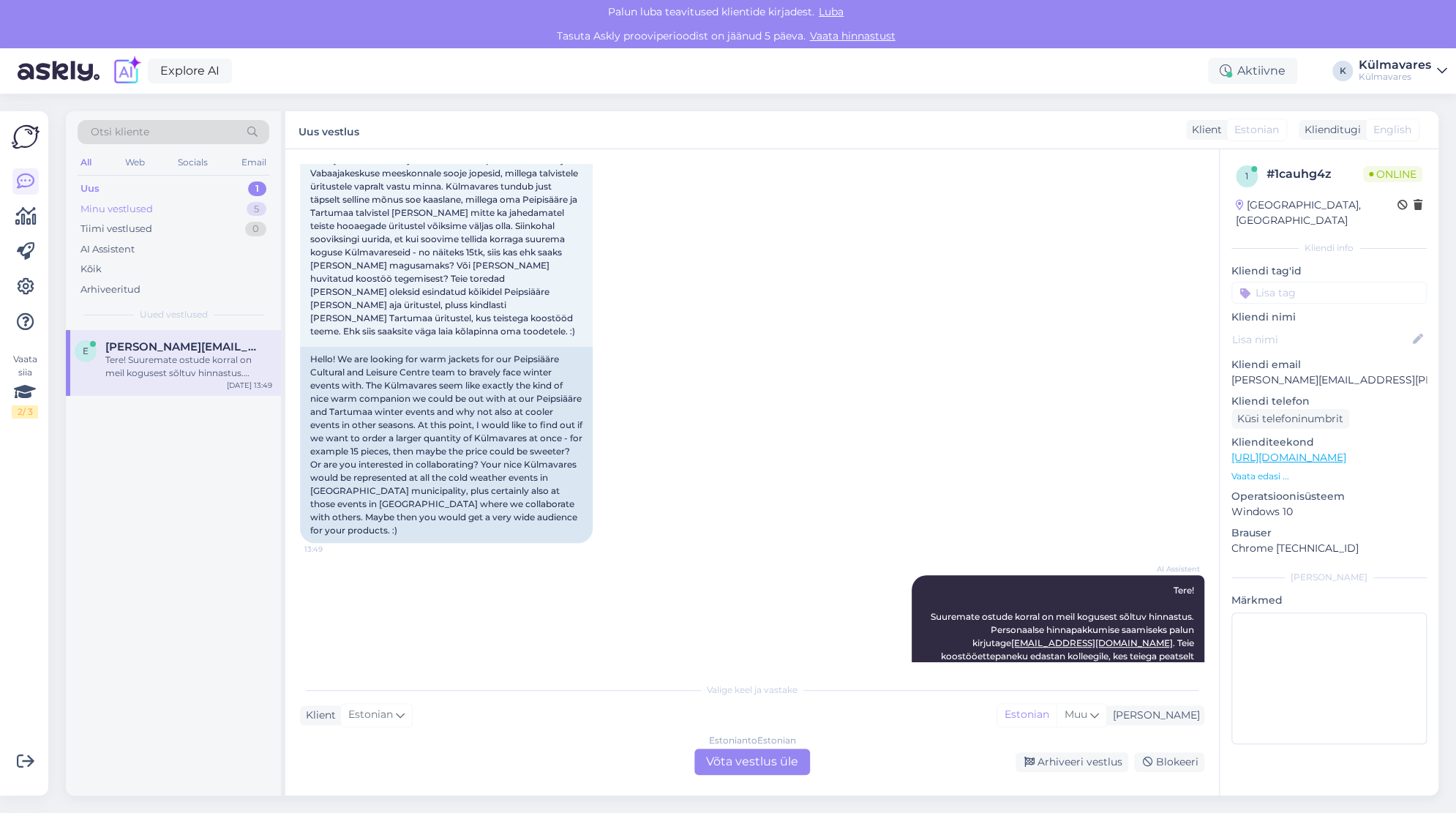
click at [114, 208] on div "Minu vestlused" at bounding box center [116, 209] width 73 height 15
